Goal: Information Seeking & Learning: Learn about a topic

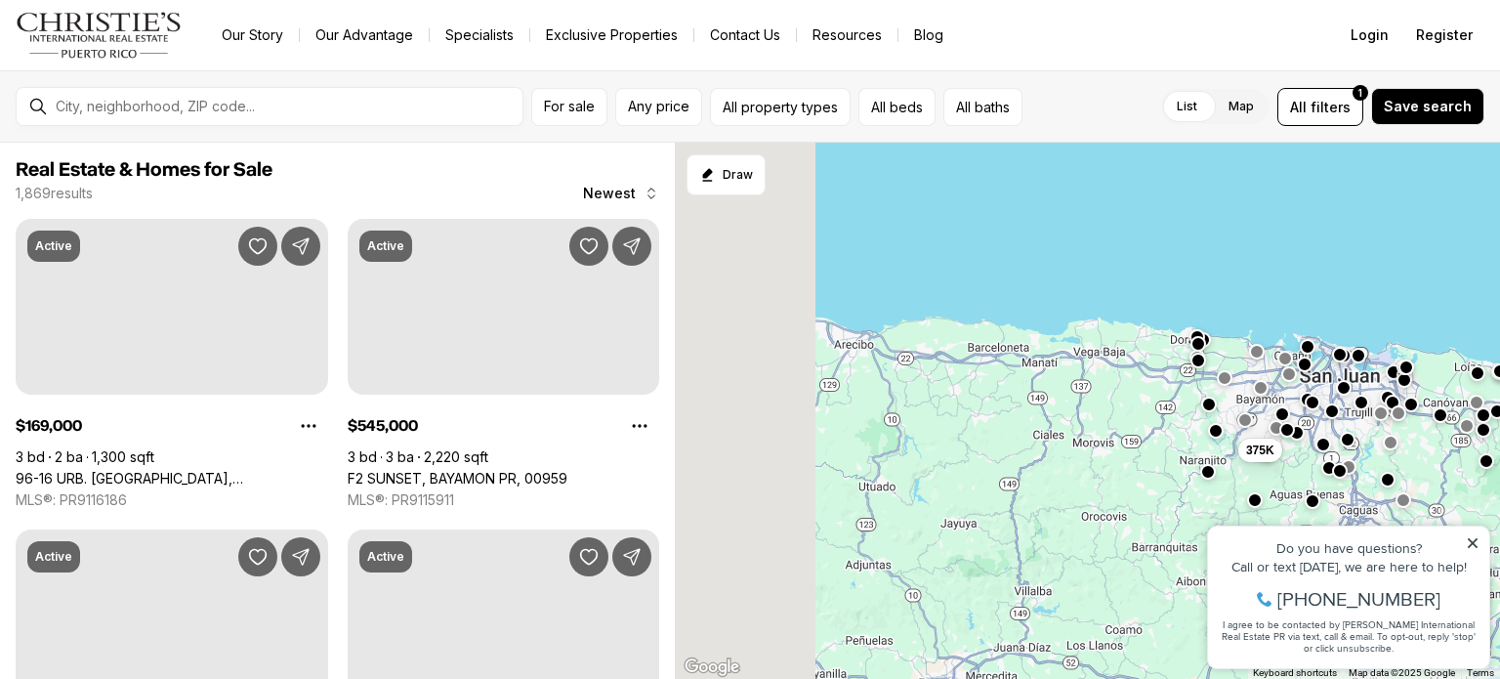
drag, startPoint x: 750, startPoint y: 456, endPoint x: 1203, endPoint y: 446, distance: 453.2
click at [1203, 446] on div "375K" at bounding box center [1087, 411] width 825 height 537
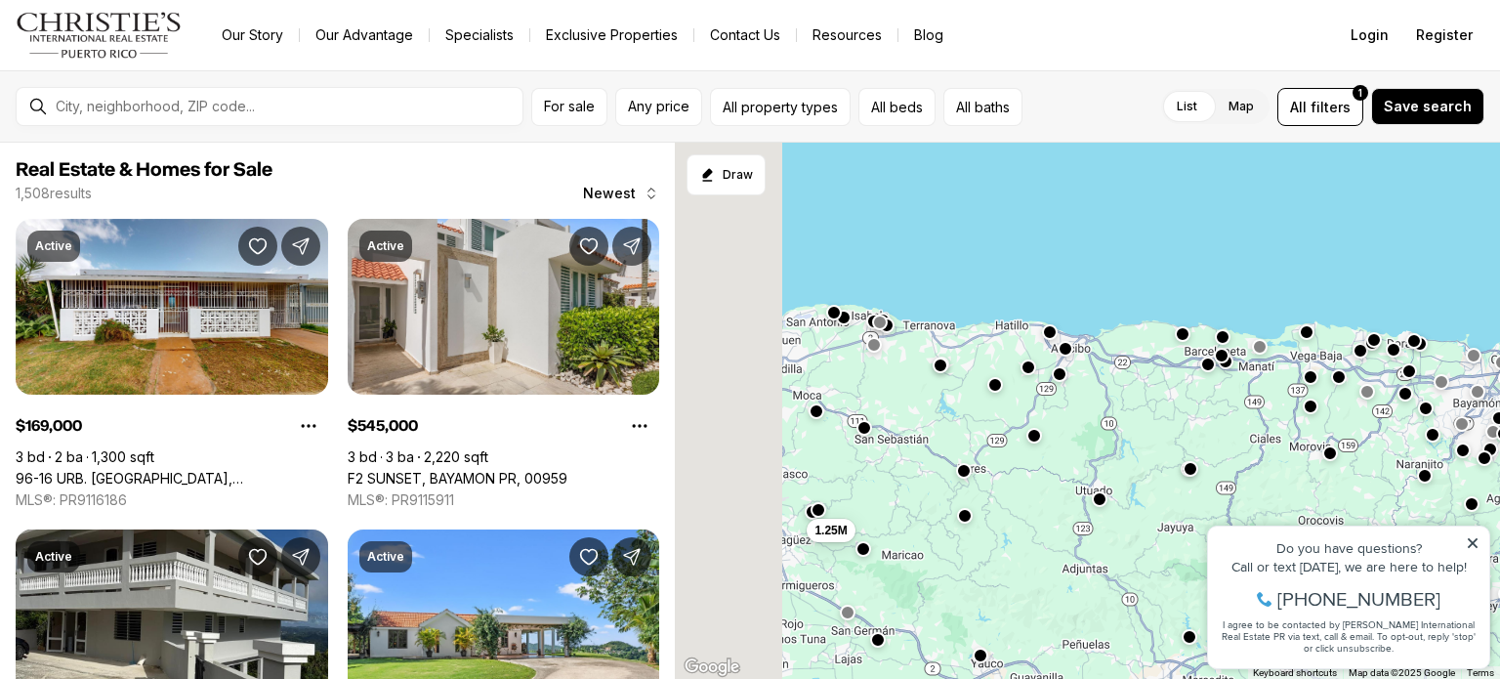
drag, startPoint x: 905, startPoint y: 470, endPoint x: 1434, endPoint y: 429, distance: 530.8
click at [1434, 429] on div "350K 1.25M" at bounding box center [1087, 411] width 825 height 537
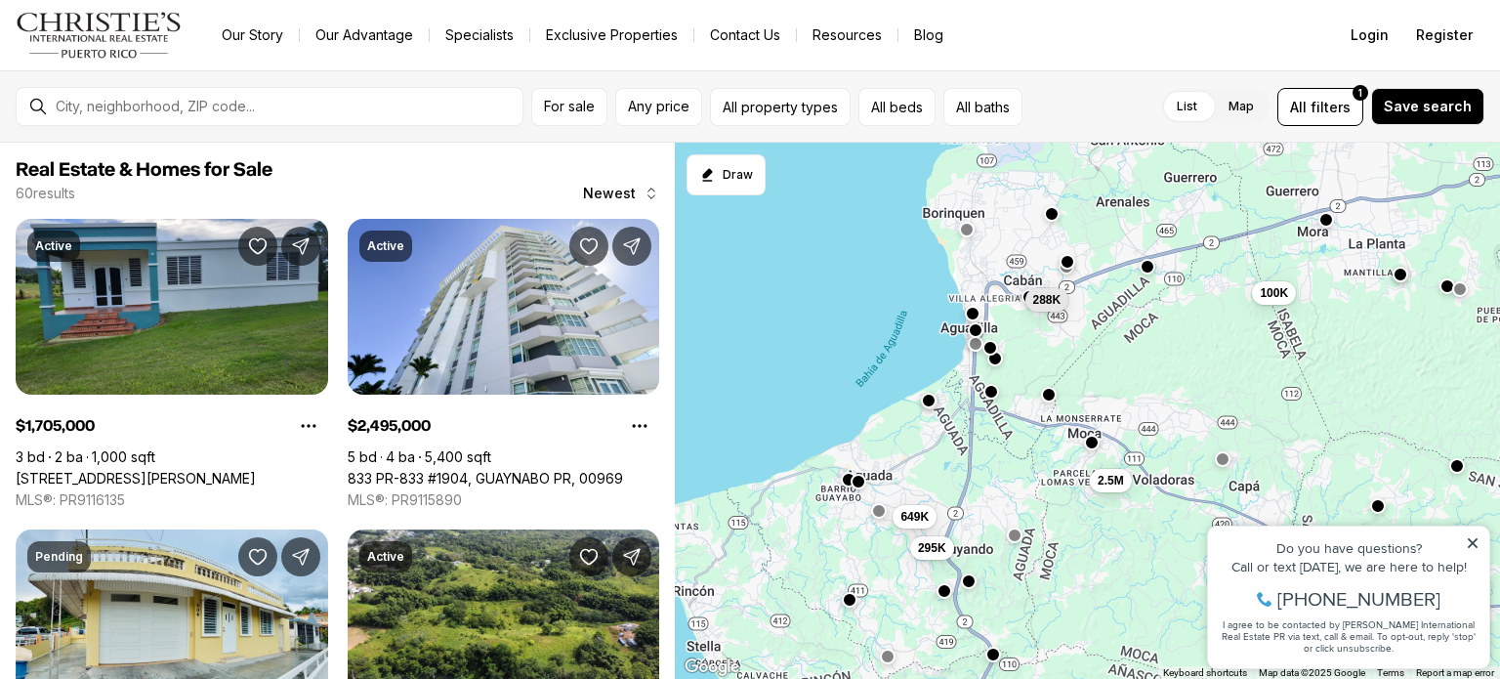
drag, startPoint x: 828, startPoint y: 478, endPoint x: 1074, endPoint y: 527, distance: 250.9
click at [1074, 527] on div "2.5M 500K 295K 649K 1.71M 1.71M 288K 1.5M 100K 100K 69K 280K" at bounding box center [1087, 411] width 825 height 537
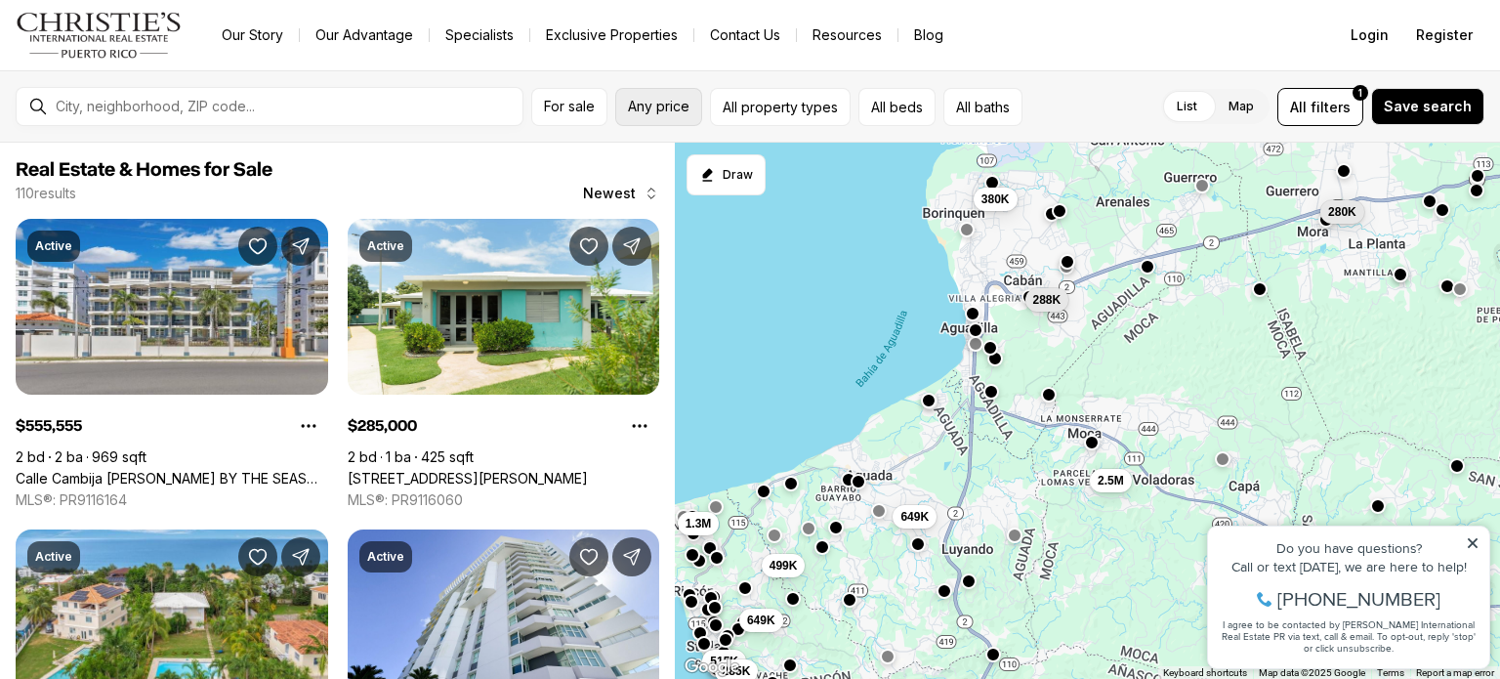
click at [659, 109] on span "Any price" at bounding box center [659, 107] width 62 height 16
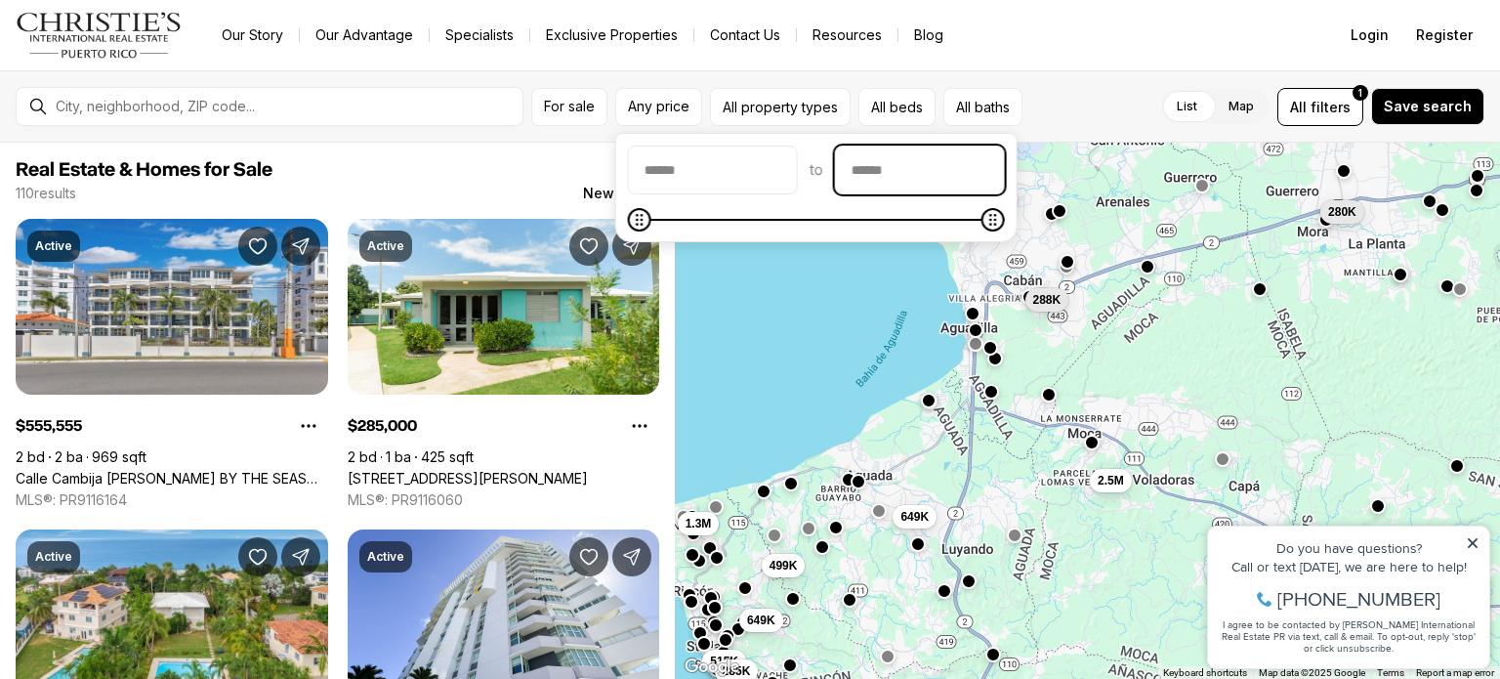
click at [926, 175] on input "priceMax" at bounding box center [920, 169] width 168 height 47
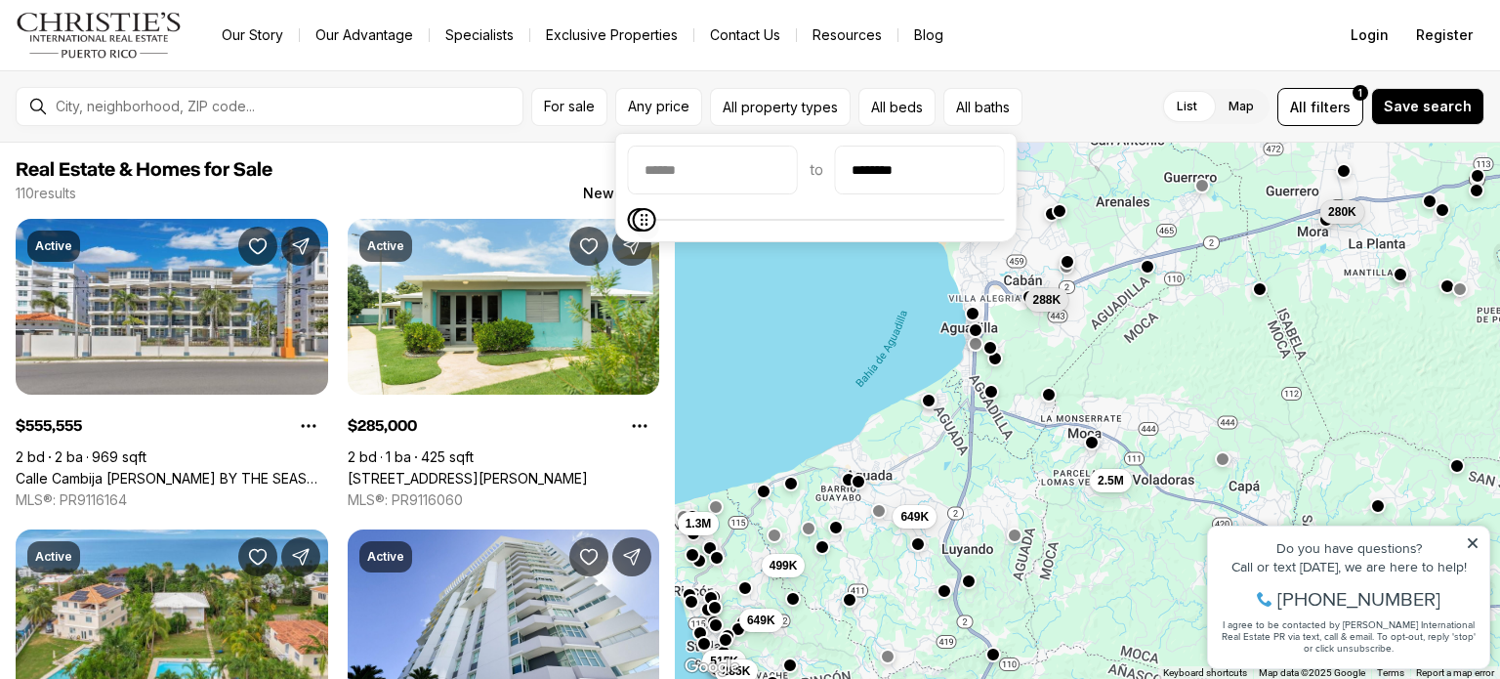
type input "********"
click at [636, 228] on icon "Maximum" at bounding box center [644, 220] width 16 height 16
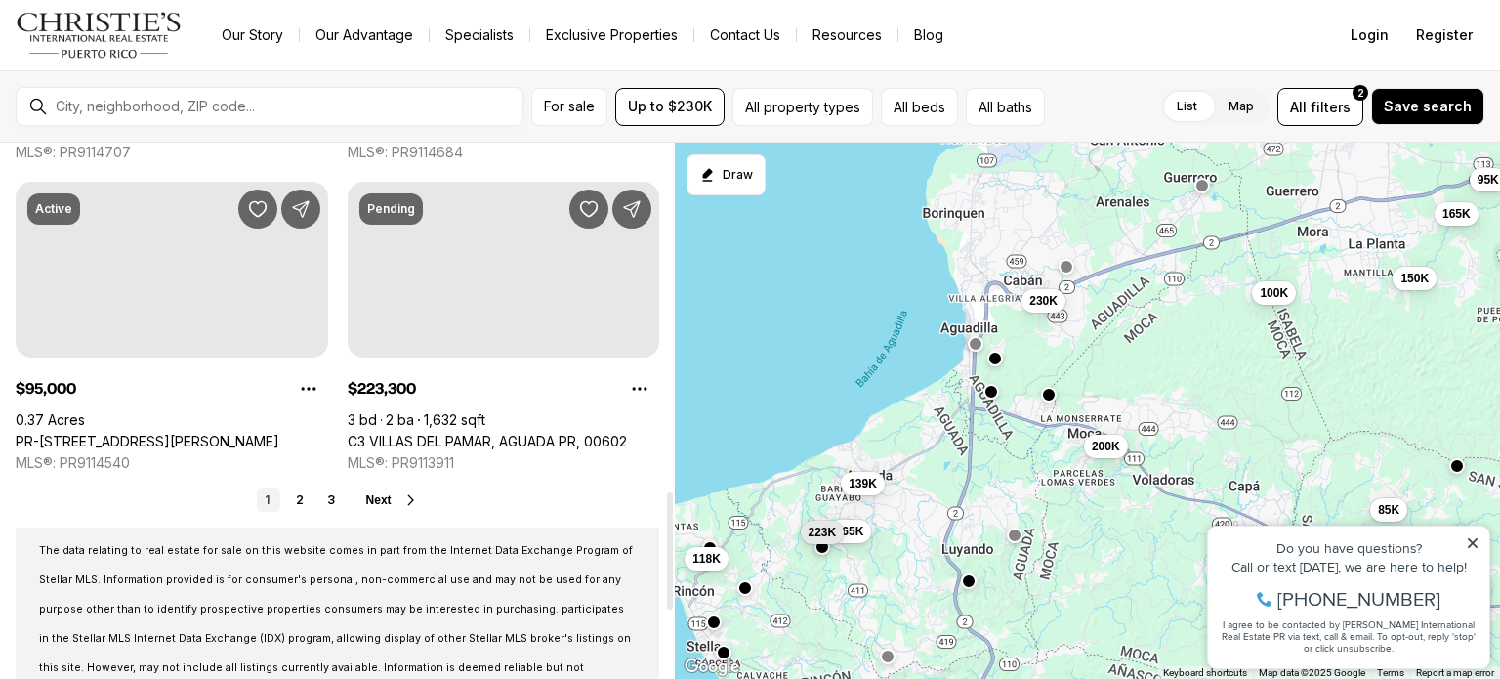
scroll to position [1593, 0]
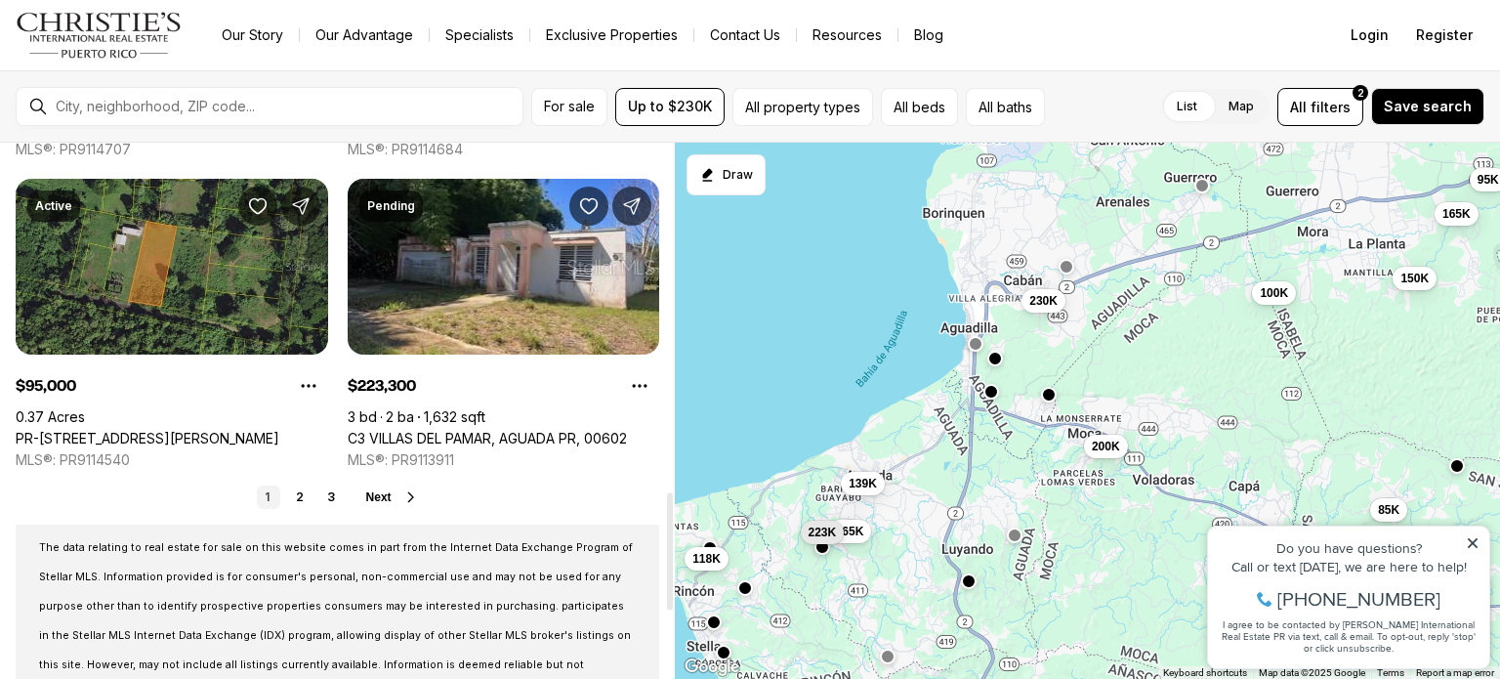
click at [383, 493] on span "Next" at bounding box center [378, 497] width 25 height 14
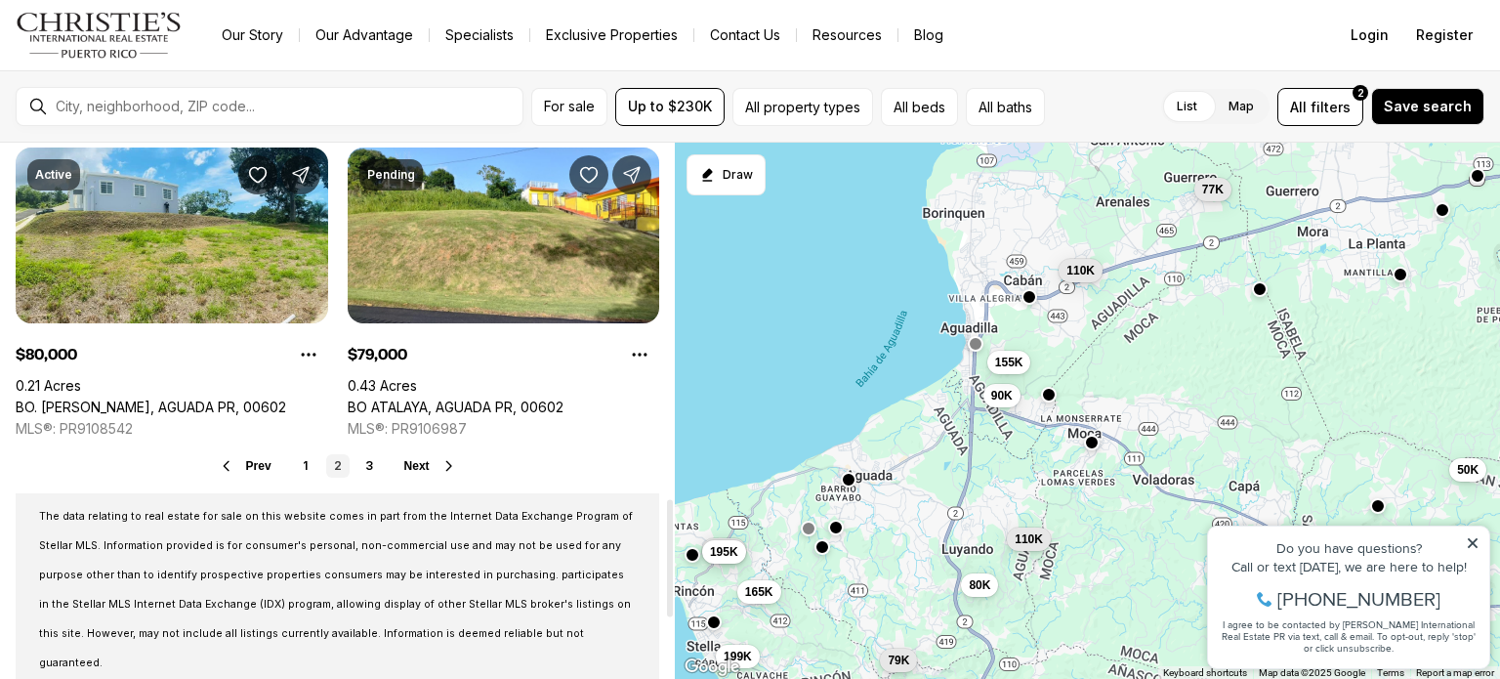
scroll to position [1625, 0]
click at [412, 468] on span "Next" at bounding box center [416, 465] width 25 height 14
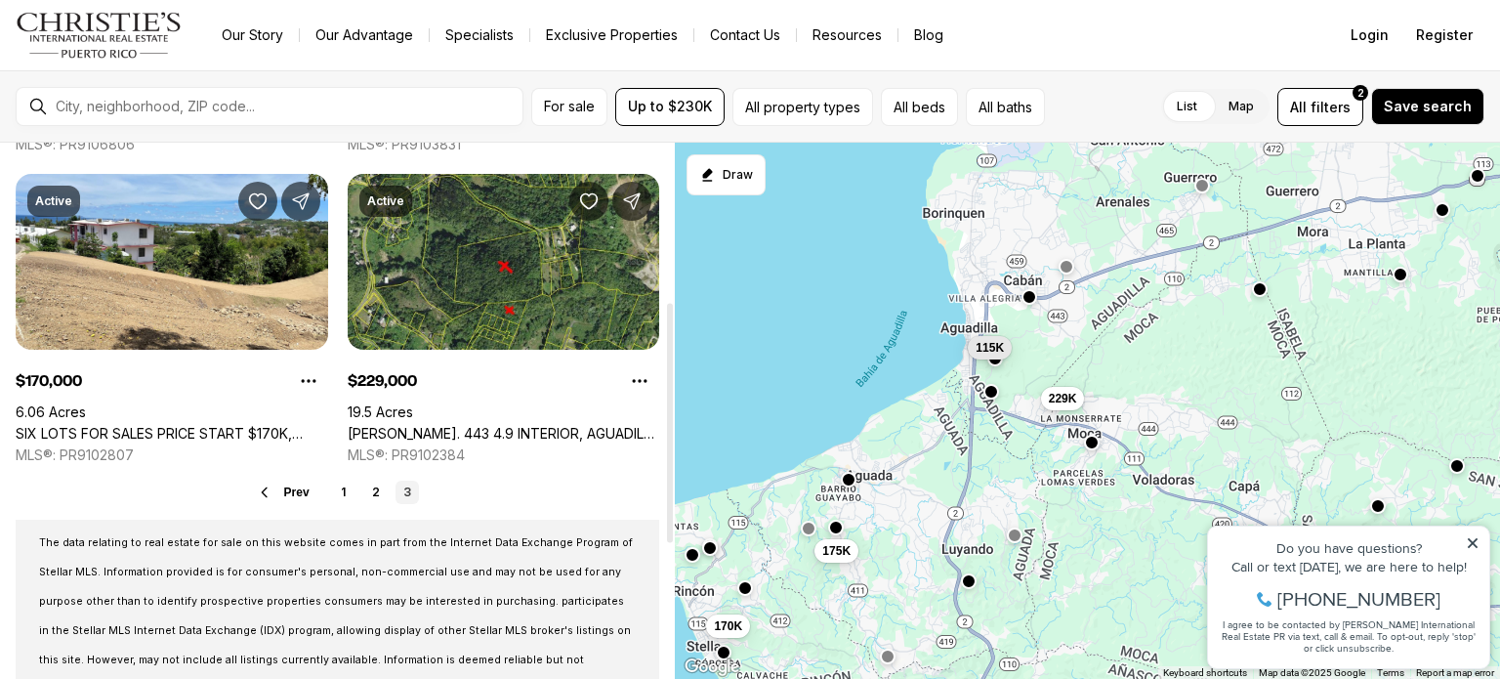
scroll to position [355, 0]
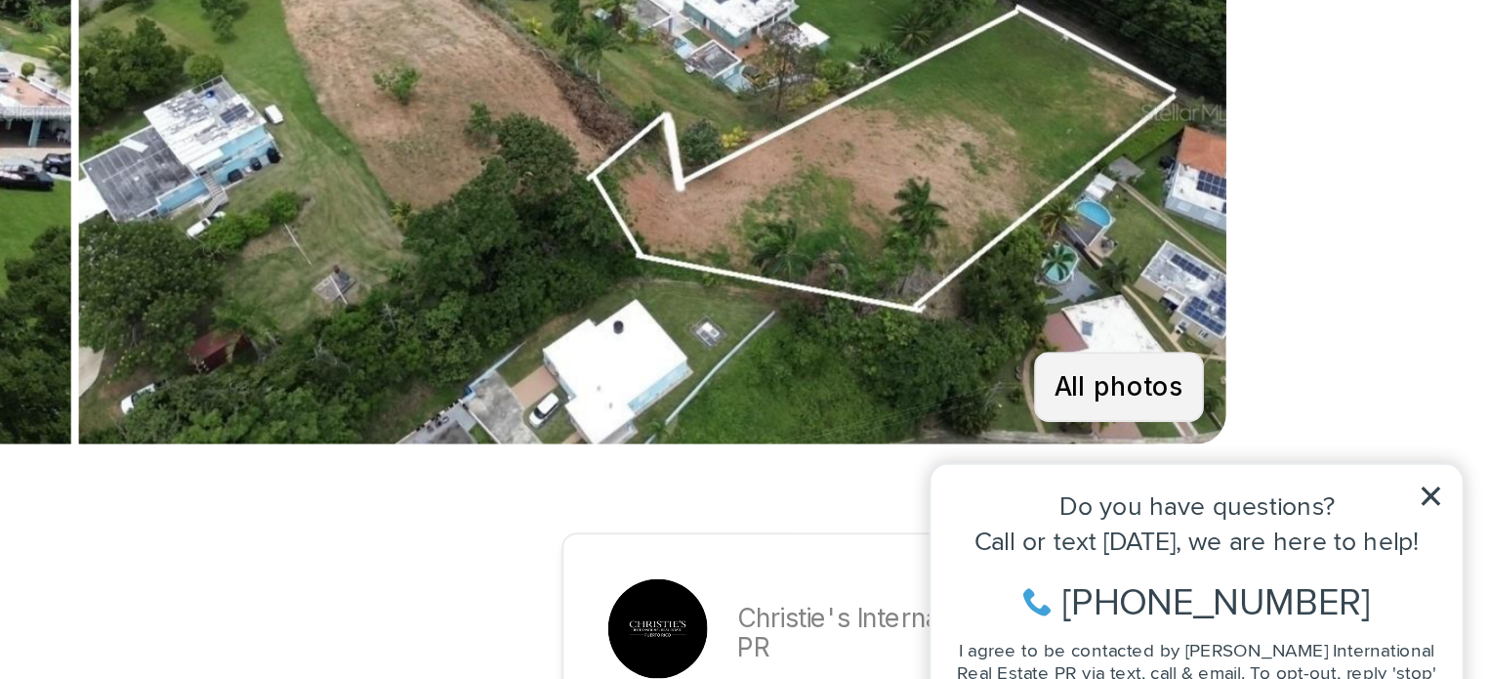
click at [1288, 495] on button "All photos" at bounding box center [1298, 485] width 90 height 37
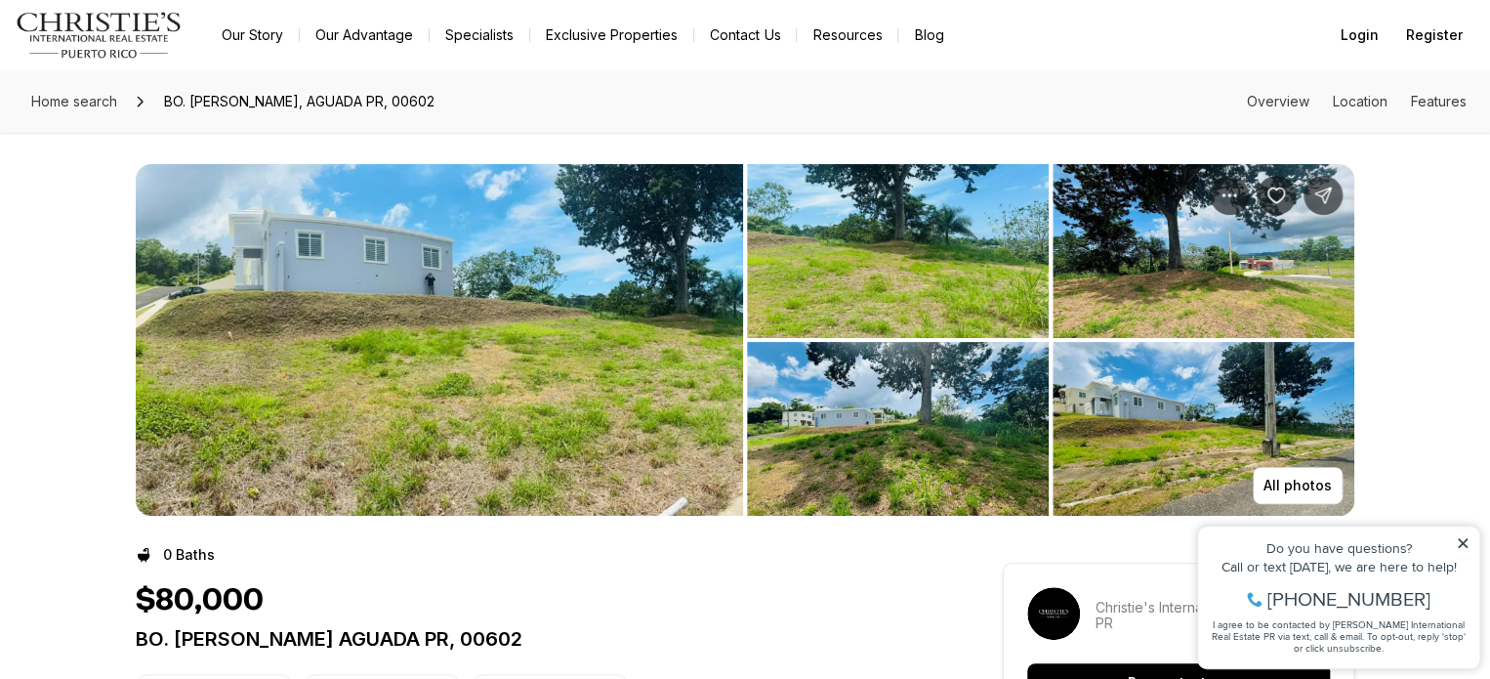
click at [473, 327] on img "View image gallery" at bounding box center [439, 340] width 607 height 352
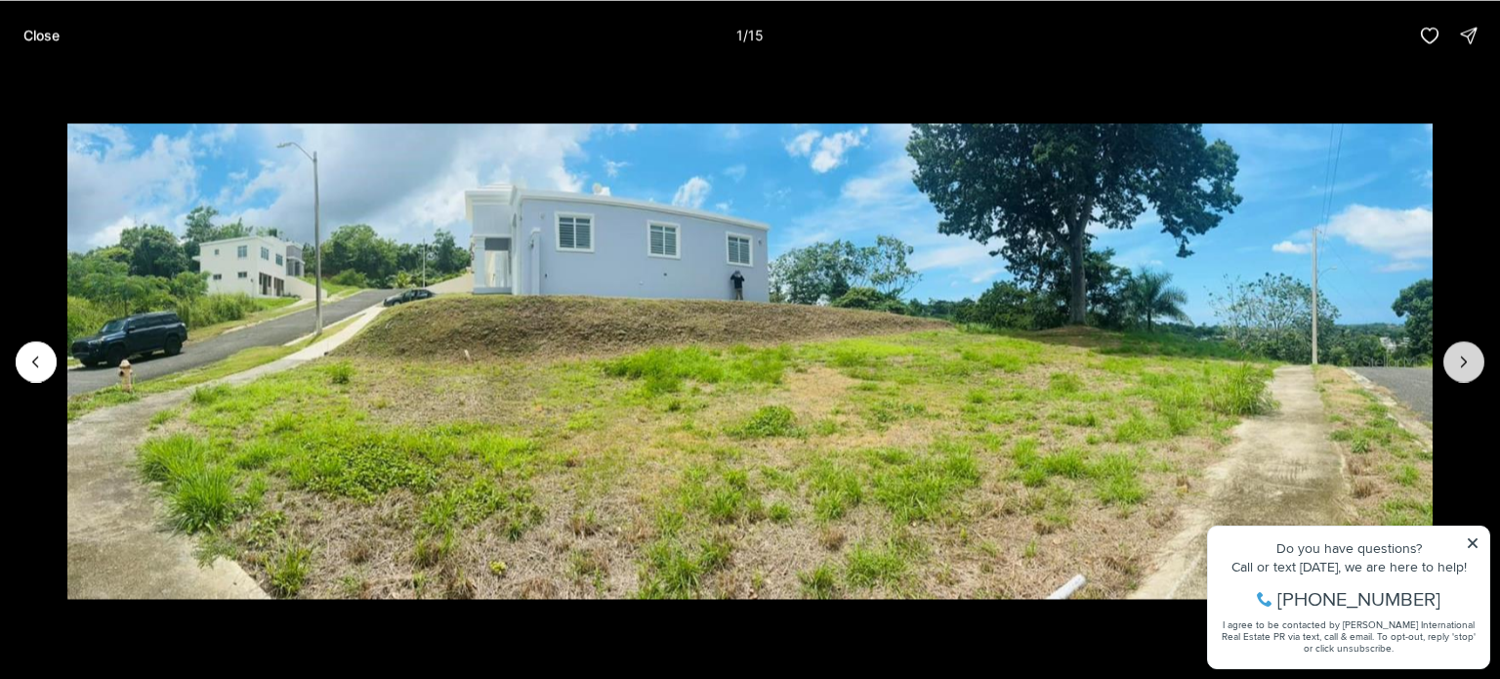
click at [1461, 362] on icon "Next slide" at bounding box center [1464, 362] width 20 height 20
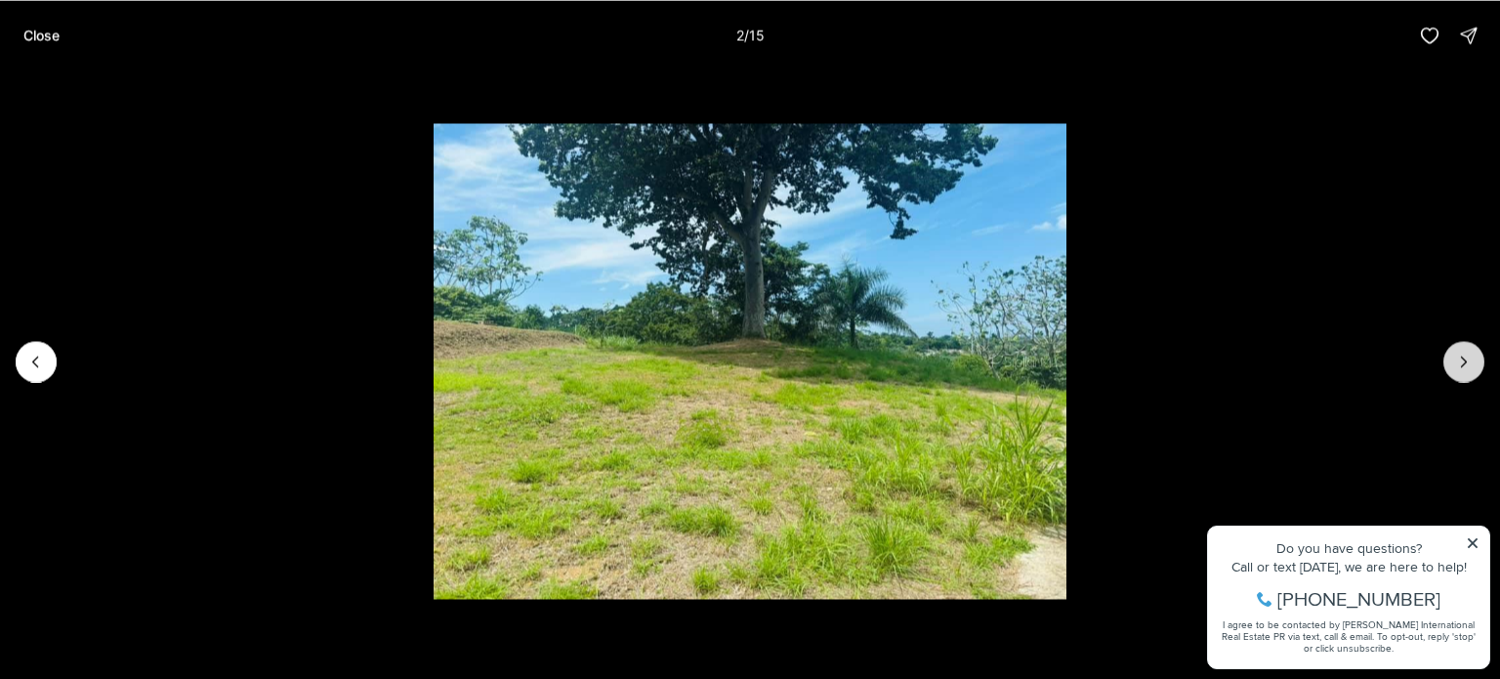
click at [1461, 362] on icon "Next slide" at bounding box center [1464, 362] width 20 height 20
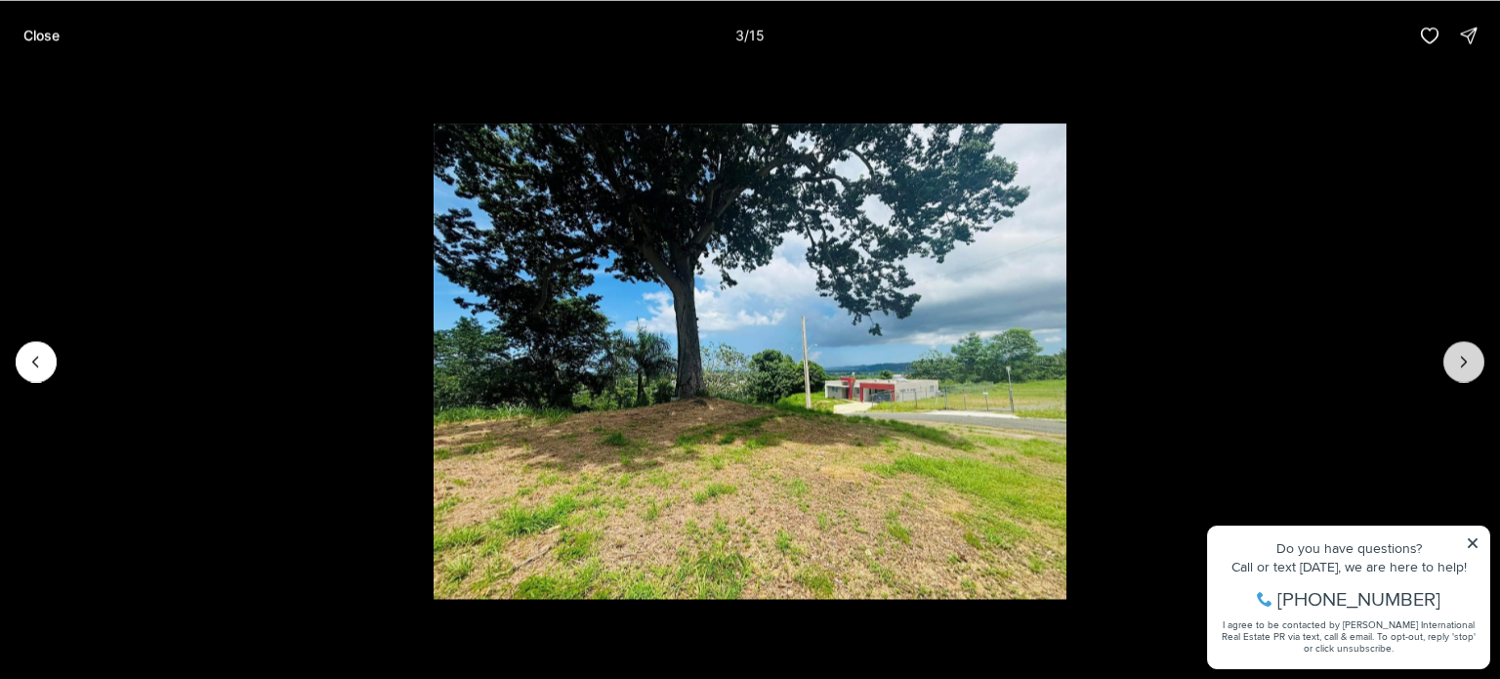
click at [1461, 362] on icon "Next slide" at bounding box center [1464, 362] width 20 height 20
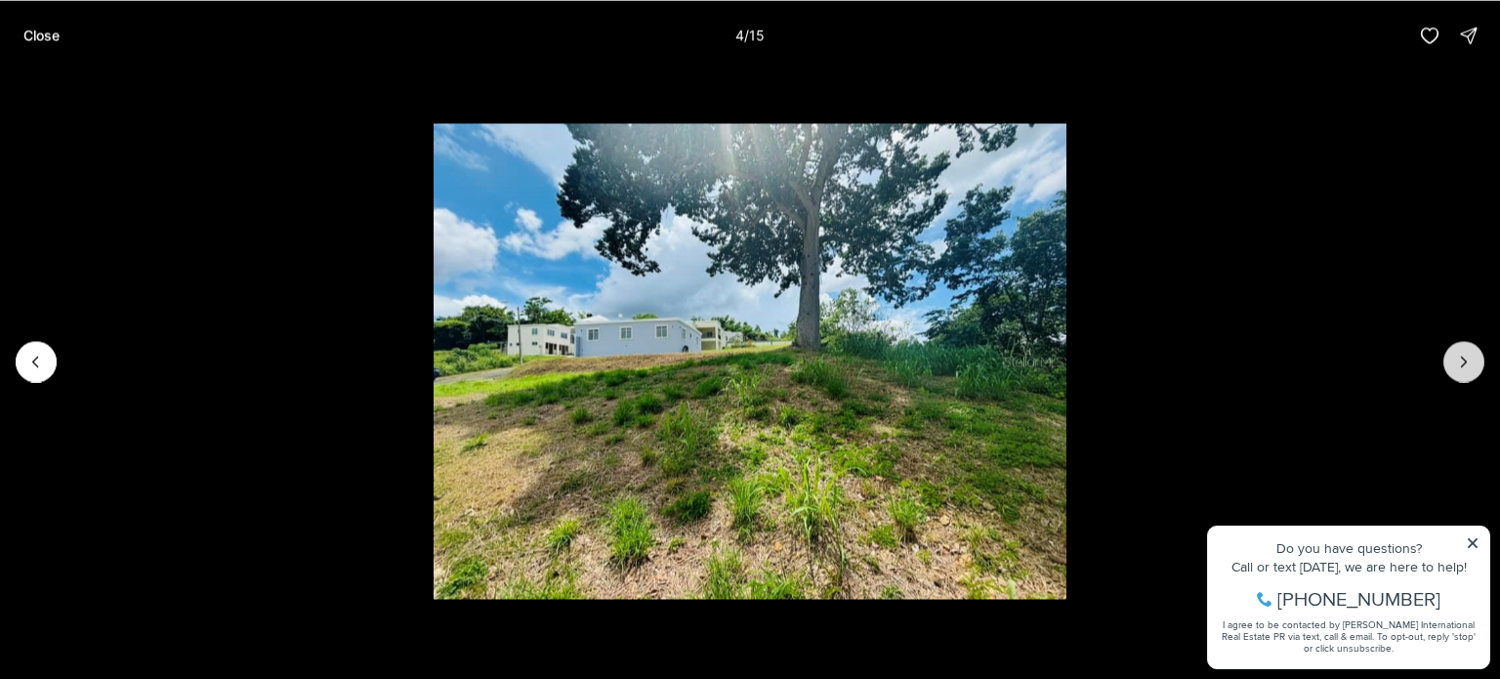
click at [1461, 362] on icon "Next slide" at bounding box center [1464, 362] width 20 height 20
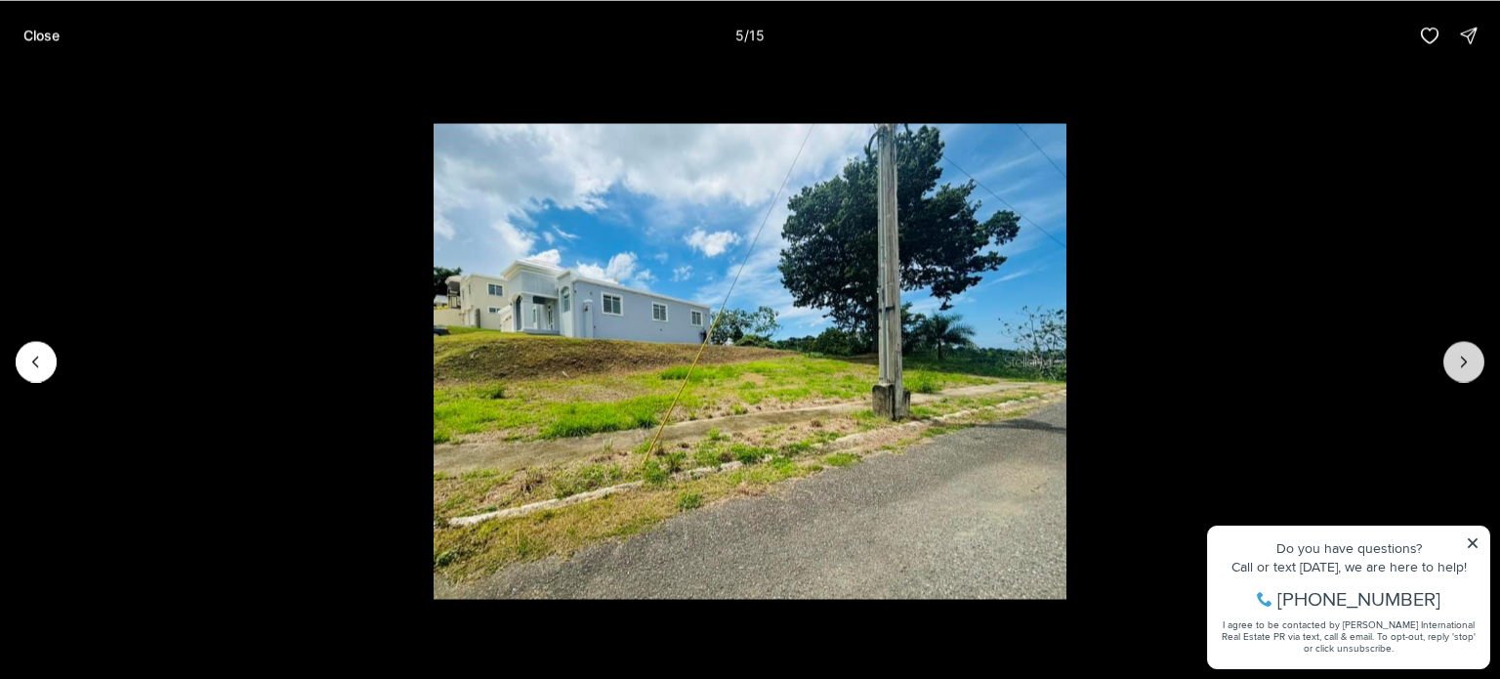
click at [1461, 362] on icon "Next slide" at bounding box center [1464, 362] width 20 height 20
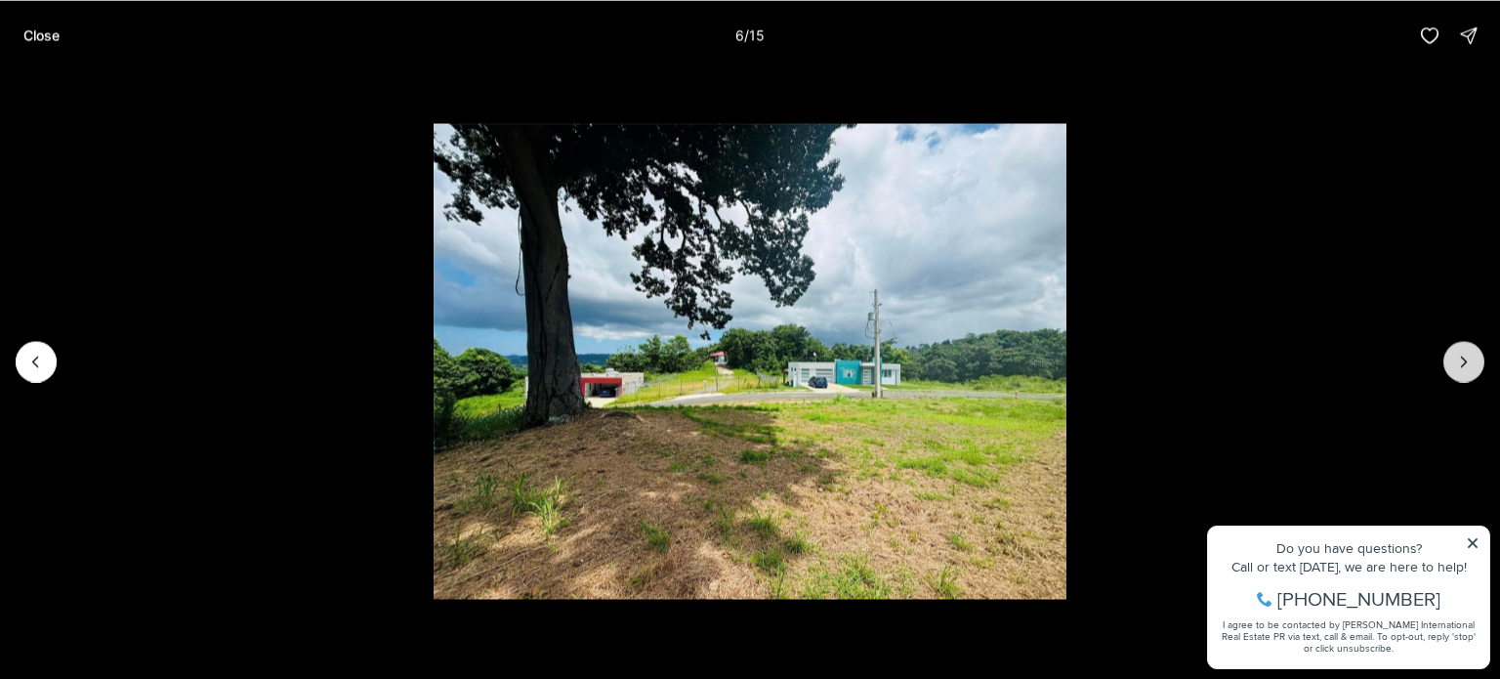
click at [1461, 362] on icon "Next slide" at bounding box center [1464, 362] width 20 height 20
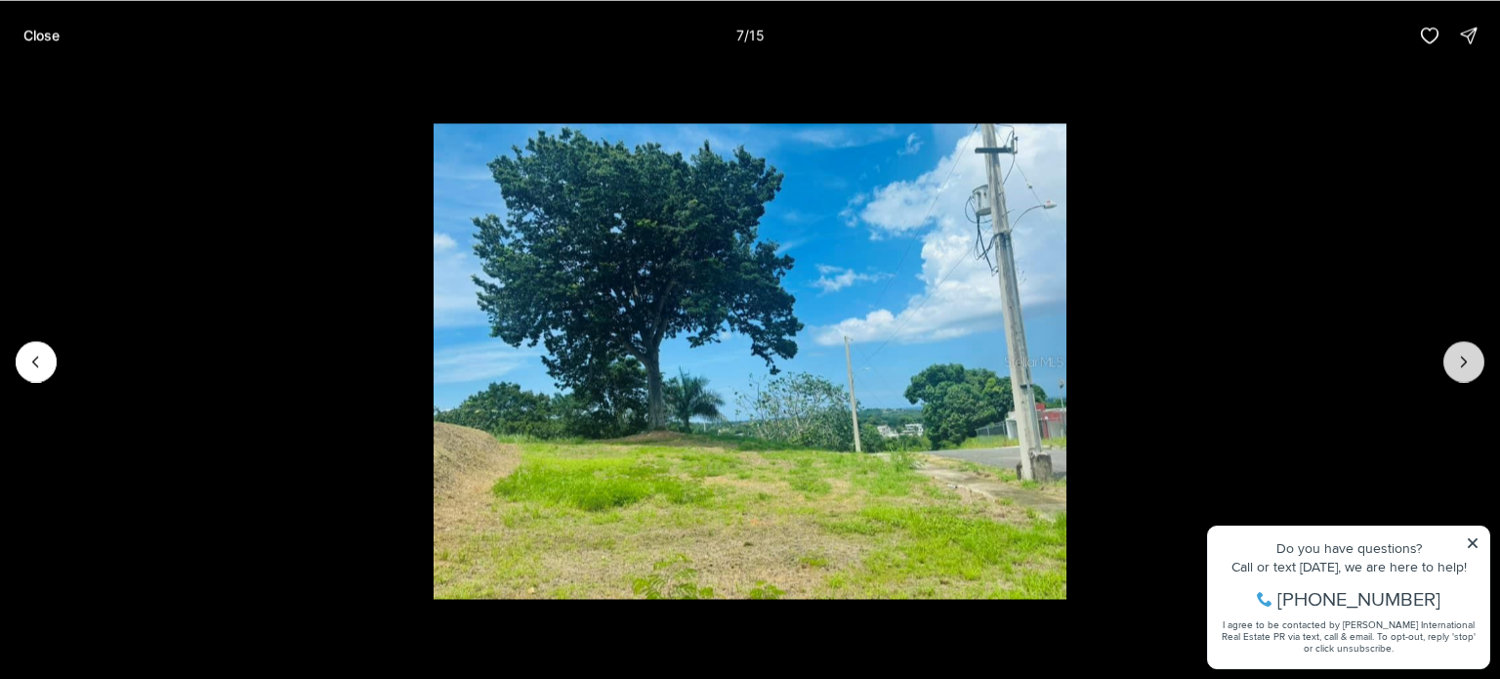
click at [1461, 362] on icon "Next slide" at bounding box center [1464, 362] width 20 height 20
